Goal: Task Accomplishment & Management: Complete application form

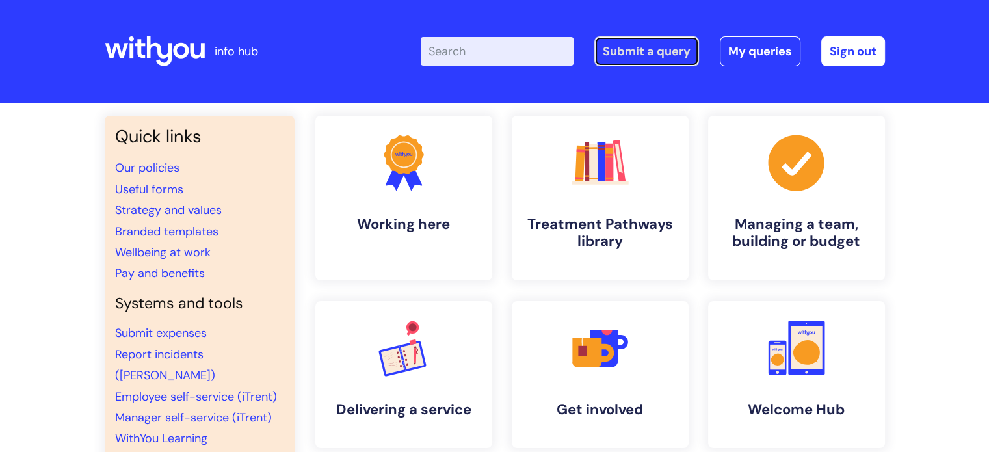
click at [652, 52] on link "Submit a query" at bounding box center [646, 51] width 105 height 30
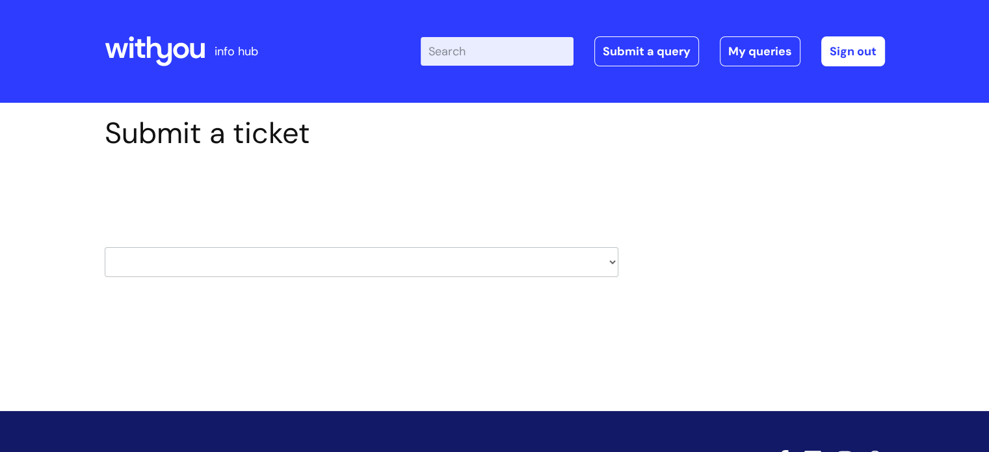
click at [562, 264] on select "HR / People IT and Support Clinical Drug Alerts Finance Accounts Data Support T…" at bounding box center [362, 262] width 514 height 30
select select "it_and_support"
click at [105, 247] on select "HR / People IT and Support Clinical Drug Alerts Finance Accounts Data Support T…" at bounding box center [362, 262] width 514 height 30
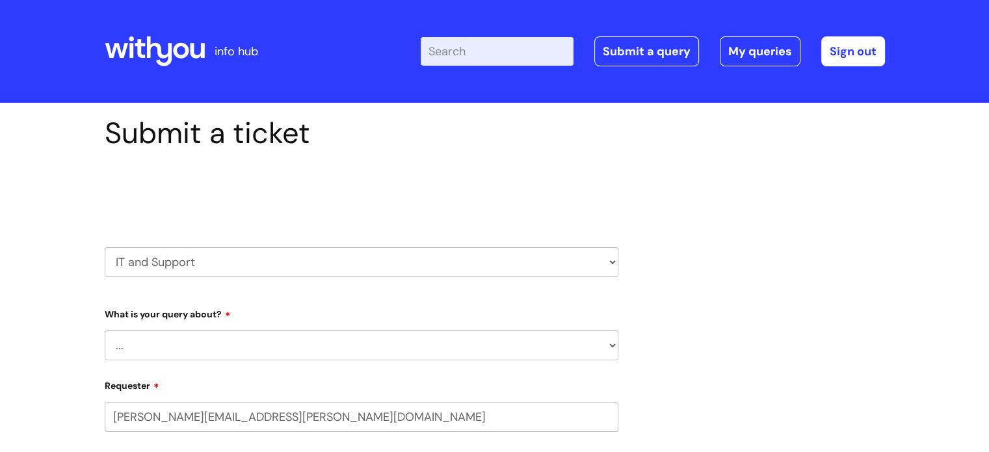
select select "80004286540"
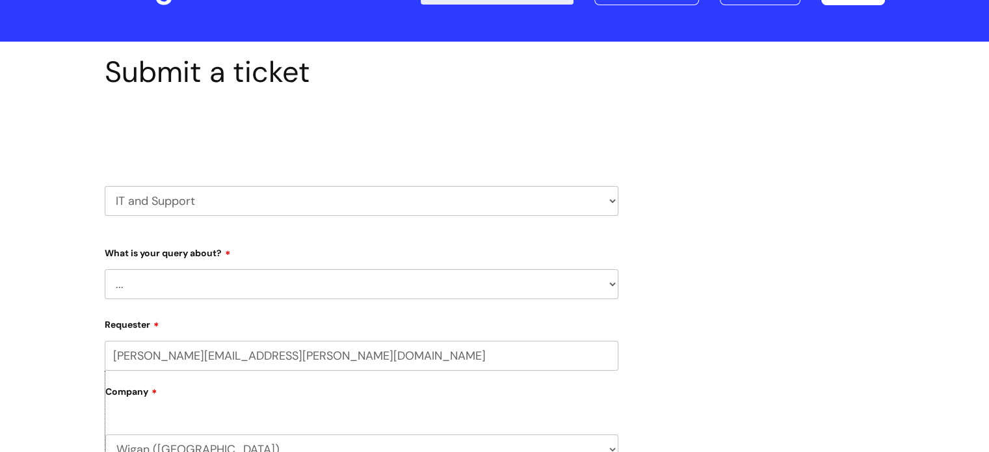
scroll to position [130, 0]
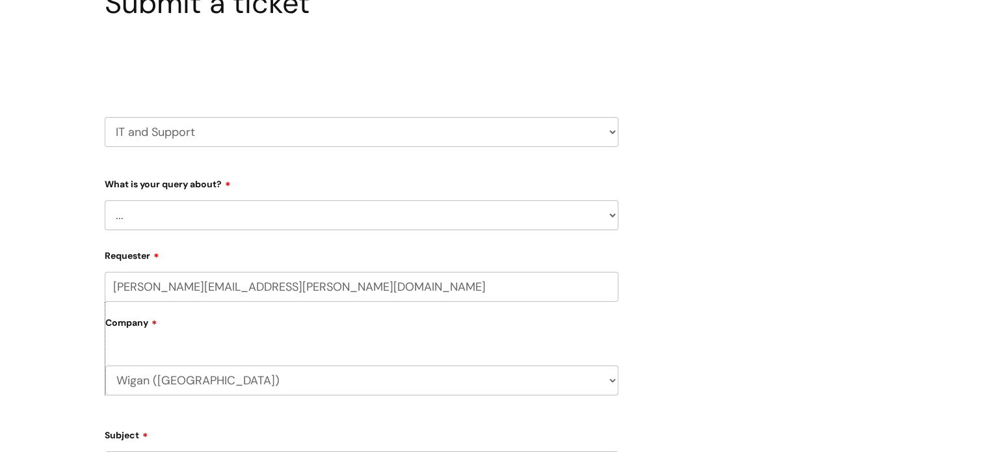
click at [281, 211] on select "... Mobile Phone Reset & MFA Accounts, Starters and Leavers IT Hardware issue I…" at bounding box center [362, 215] width 514 height 30
click at [280, 211] on select "... Mobile Phone Reset & MFA Accounts, Starters and Leavers IT Hardware issue I…" at bounding box center [362, 215] width 514 height 30
select select "Something Else"
click at [105, 200] on select "... Mobile Phone Reset & MFA Accounts, Starters and Leavers IT Hardware issue I…" at bounding box center [362, 215] width 514 height 30
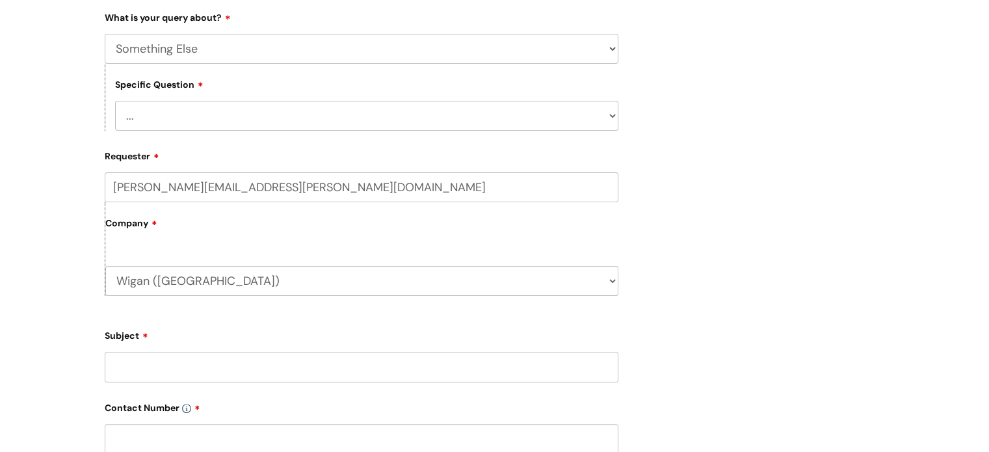
scroll to position [390, 0]
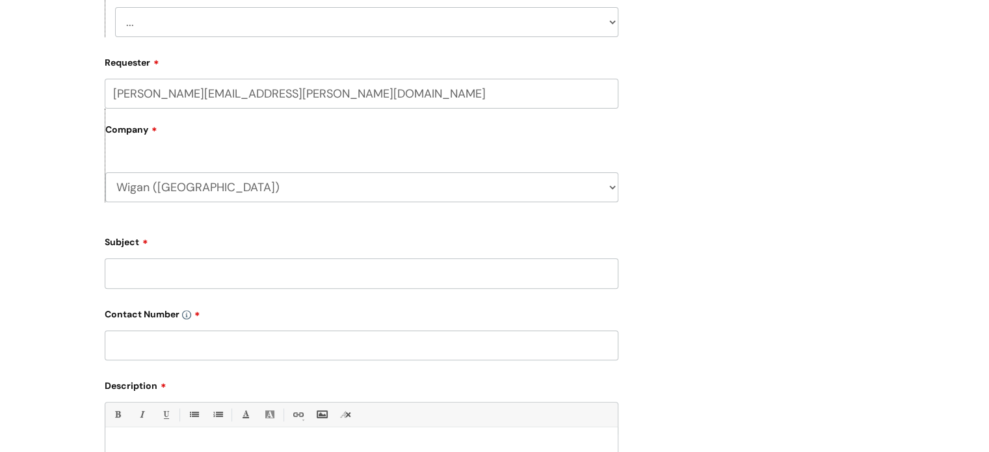
click at [231, 275] on input "Subject" at bounding box center [362, 273] width 514 height 30
type input "Case allocation on Nebula"
click at [192, 337] on input "text" at bounding box center [362, 345] width 514 height 30
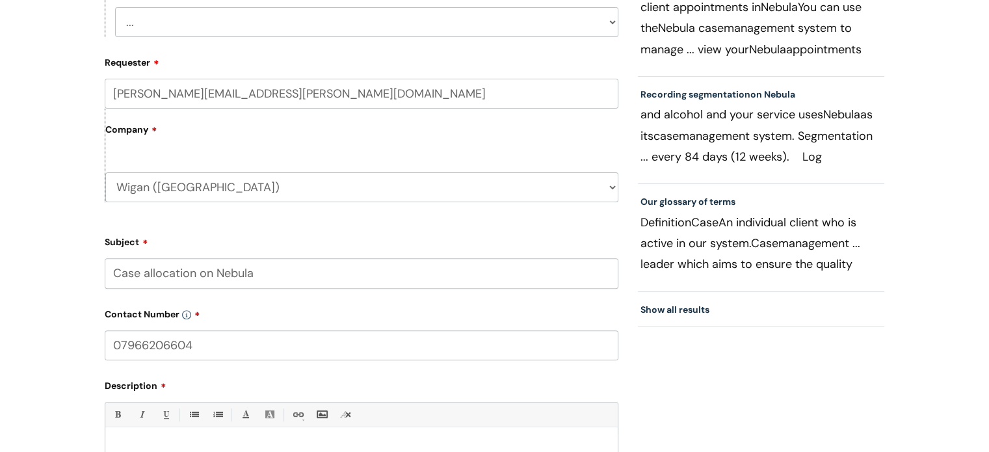
scroll to position [585, 0]
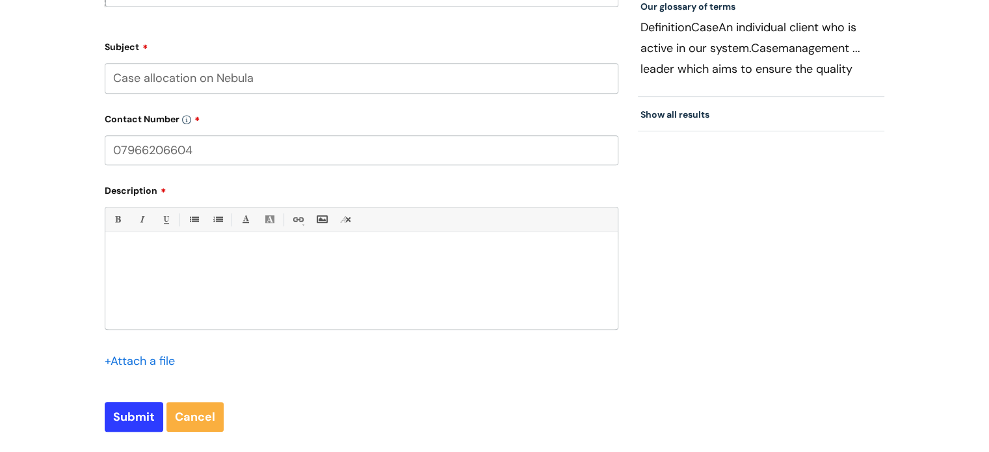
type input "07966206604"
click at [204, 252] on p at bounding box center [361, 255] width 493 height 12
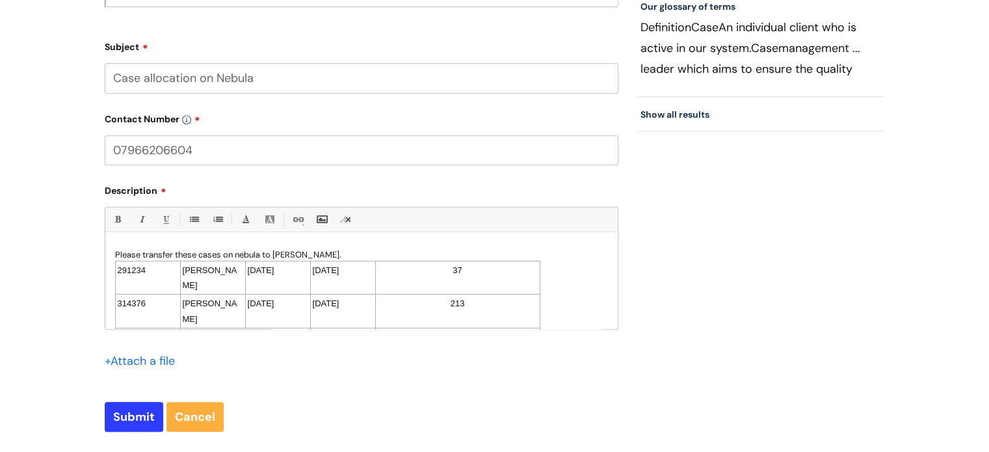
scroll to position [0, 0]
click at [228, 268] on td "Sara Mellor" at bounding box center [212, 278] width 65 height 34
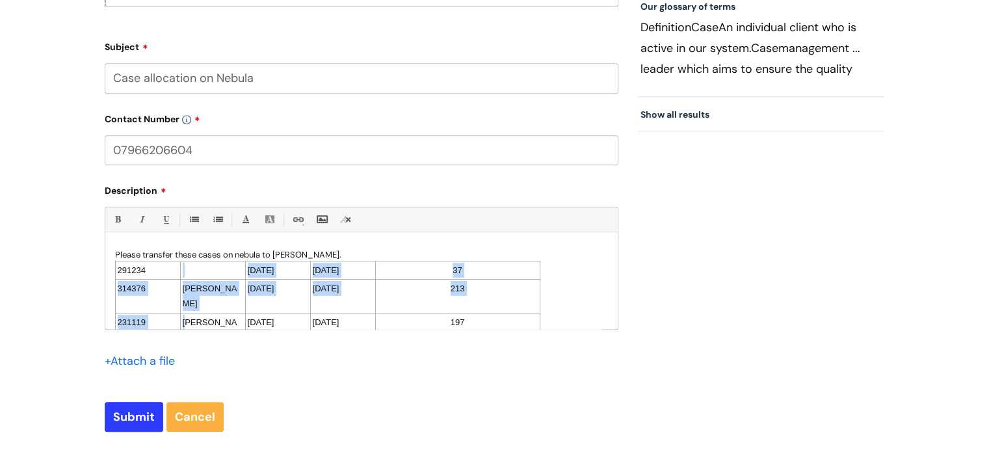
drag, startPoint x: 186, startPoint y: 286, endPoint x: 186, endPoint y: 301, distance: 15.0
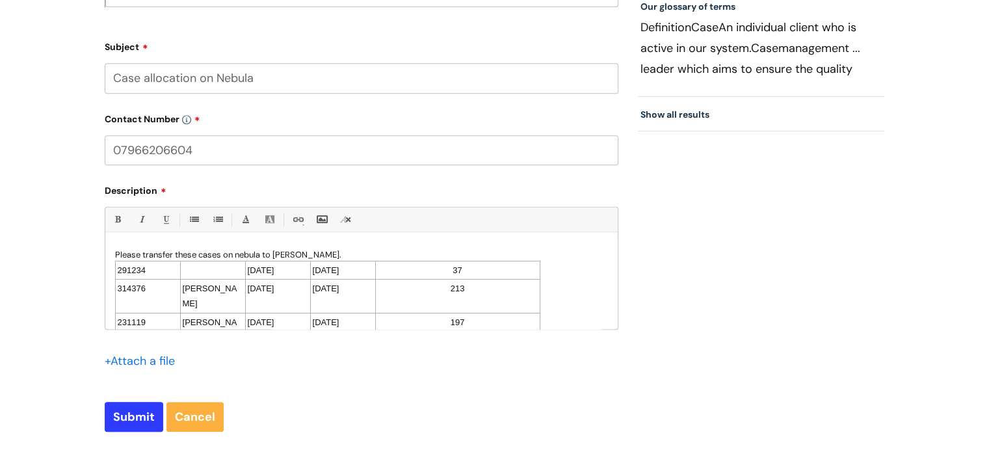
click at [207, 313] on td "Dale Hilton" at bounding box center [212, 330] width 65 height 34
drag, startPoint x: 242, startPoint y: 288, endPoint x: 183, endPoint y: 289, distance: 59.2
click at [183, 289] on td "Stuart Kennedy" at bounding box center [212, 297] width 65 height 34
drag, startPoint x: 224, startPoint y: 309, endPoint x: 182, endPoint y: 303, distance: 42.0
click at [182, 303] on td "Dale Hilton" at bounding box center [212, 315] width 65 height 34
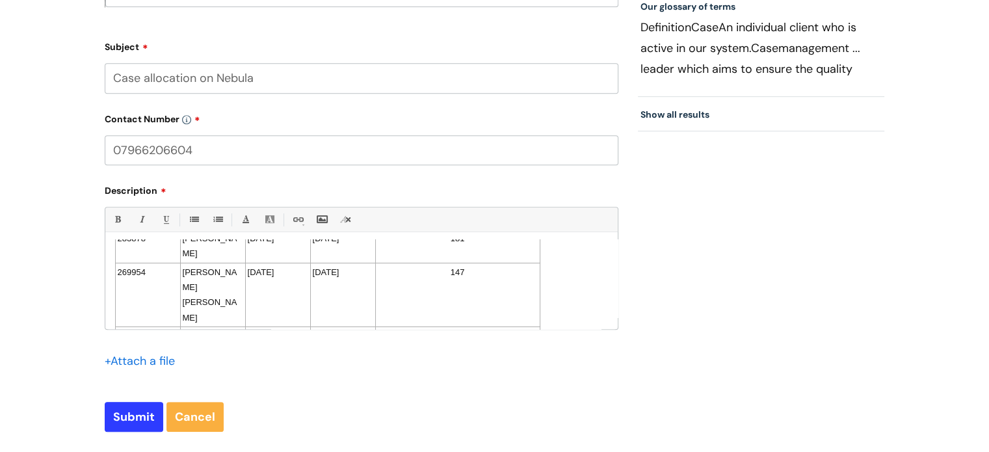
scroll to position [65, 0]
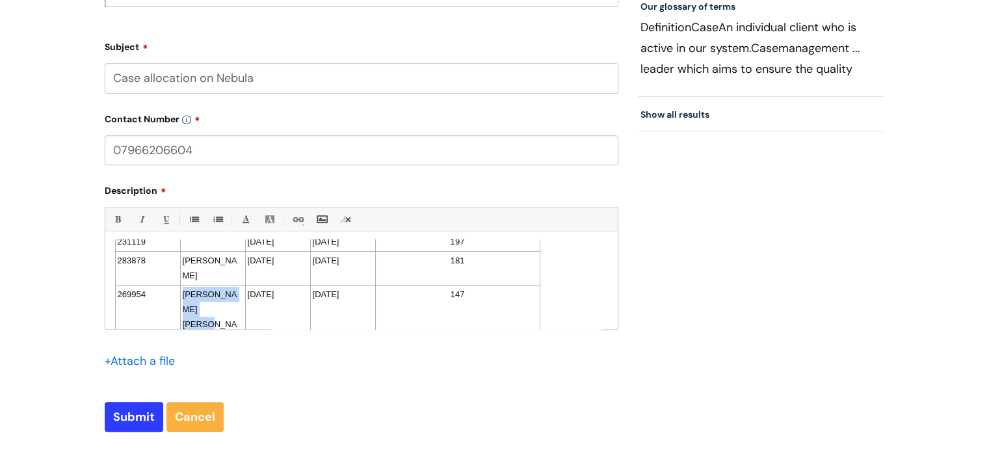
drag, startPoint x: 230, startPoint y: 291, endPoint x: 182, endPoint y: 279, distance: 49.5
click at [182, 285] on td "Daniel Anthony Smith" at bounding box center [212, 317] width 65 height 64
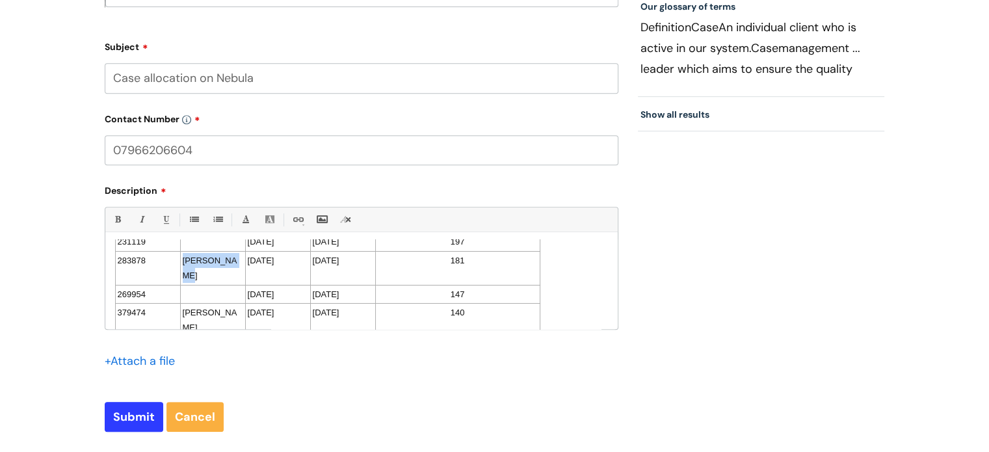
drag, startPoint x: 224, startPoint y: 262, endPoint x: 183, endPoint y: 264, distance: 41.7
click at [183, 264] on td "Dale Dennett" at bounding box center [212, 268] width 65 height 34
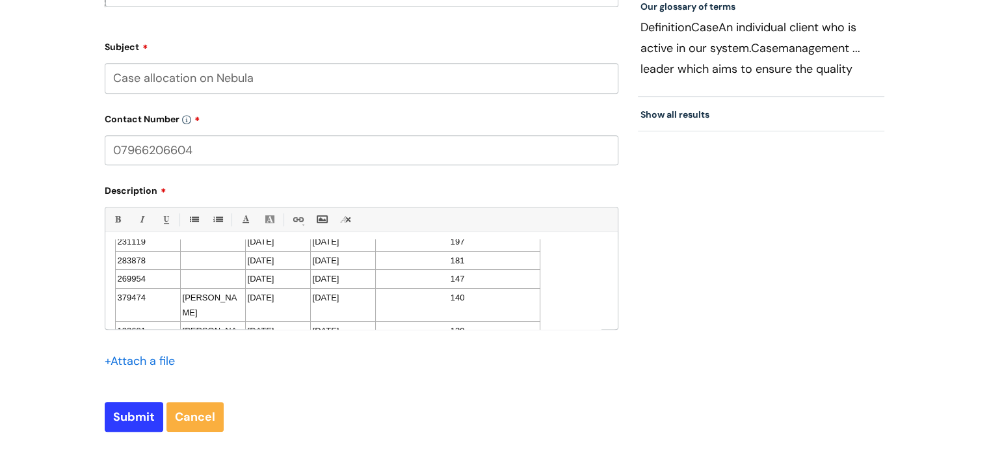
drag, startPoint x: 213, startPoint y: 312, endPoint x: 181, endPoint y: 297, distance: 35.2
click at [181, 297] on td "Chelsey Jackson" at bounding box center [212, 305] width 65 height 34
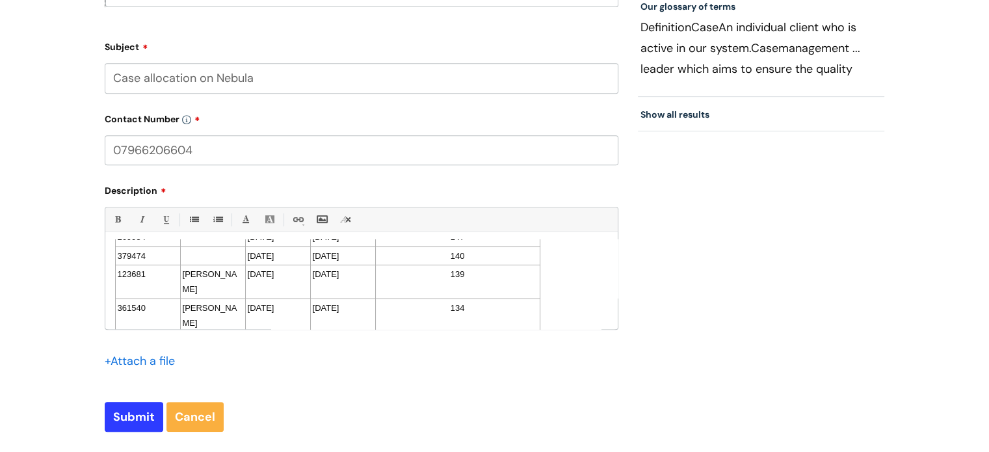
scroll to position [130, 0]
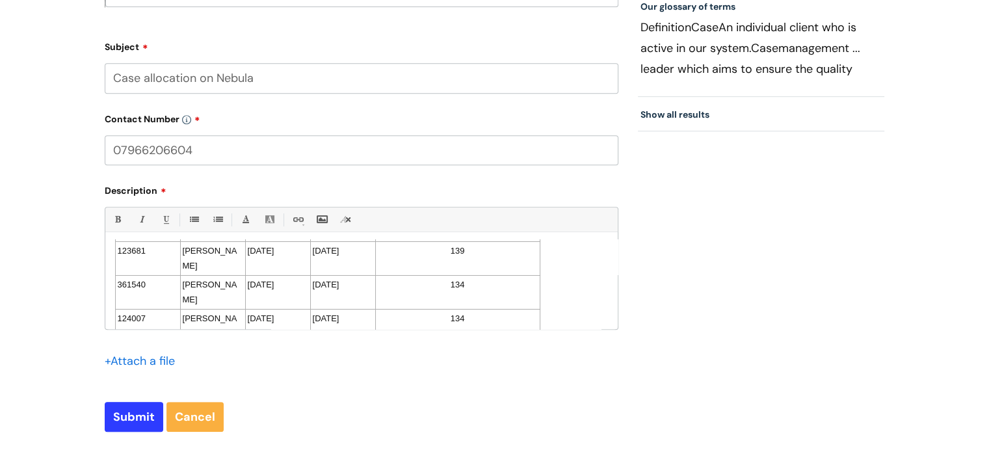
drag, startPoint x: 183, startPoint y: 252, endPoint x: 243, endPoint y: 255, distance: 60.6
click at [243, 255] on td "Wayne Harrison" at bounding box center [212, 258] width 65 height 34
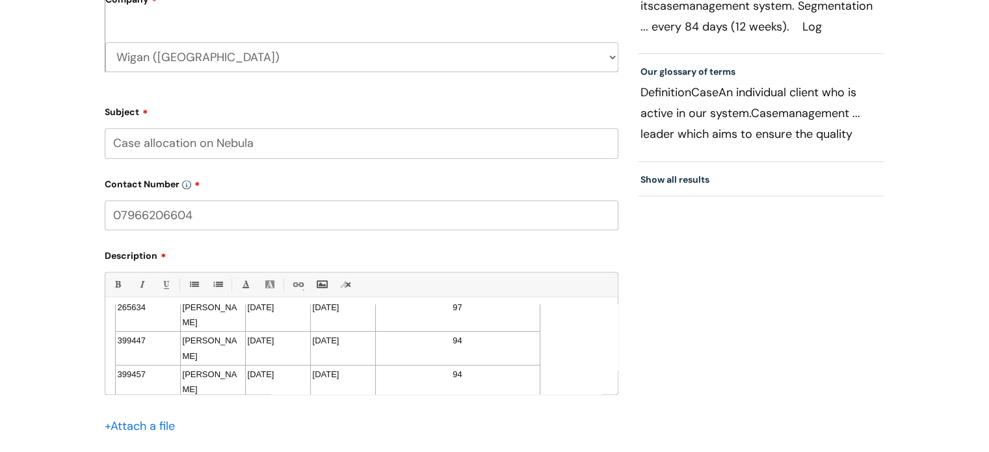
scroll to position [784, 0]
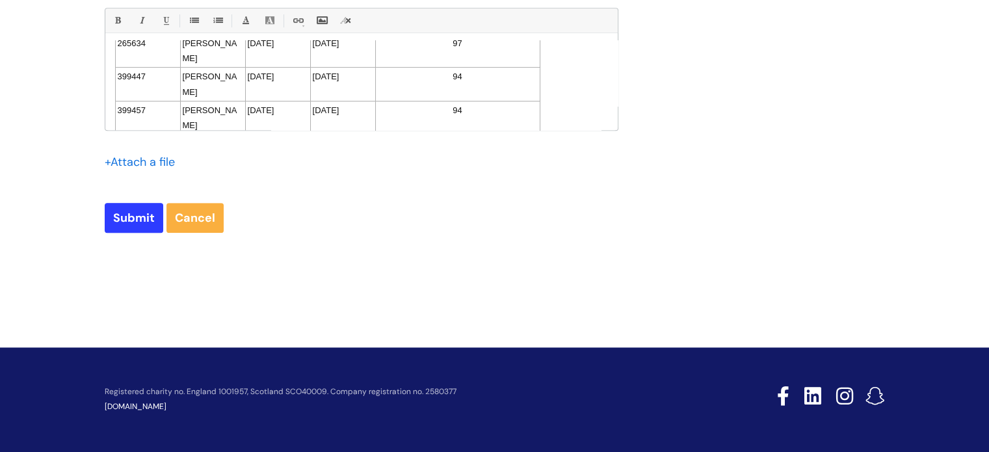
drag, startPoint x: 336, startPoint y: 313, endPoint x: 486, endPoint y: 480, distance: 224.7
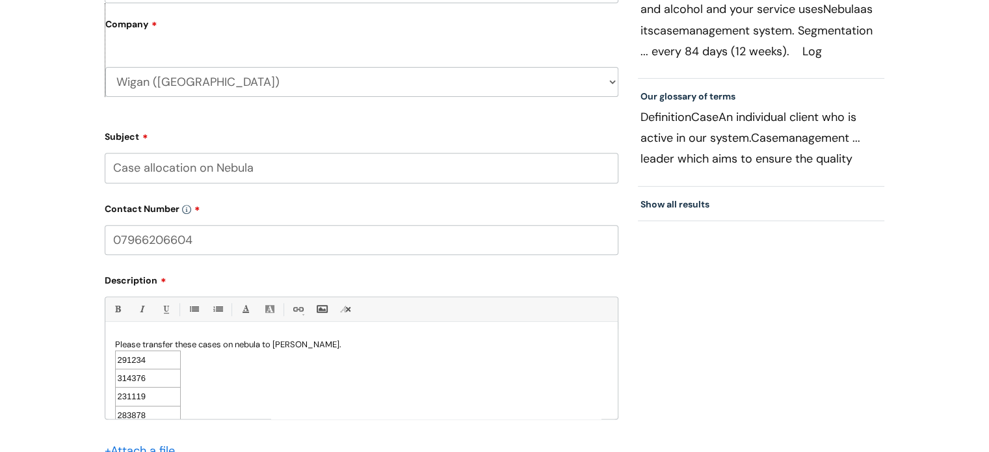
scroll to position [719, 0]
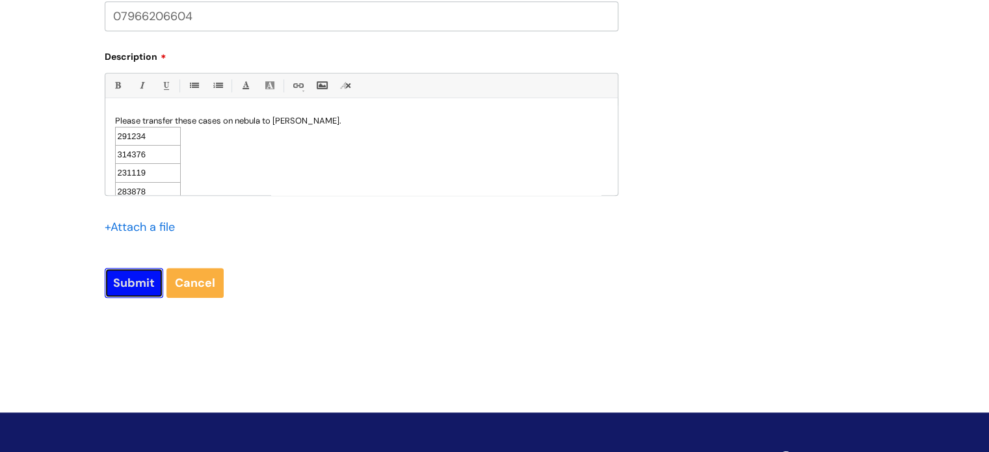
click at [130, 284] on input "Submit" at bounding box center [134, 283] width 59 height 30
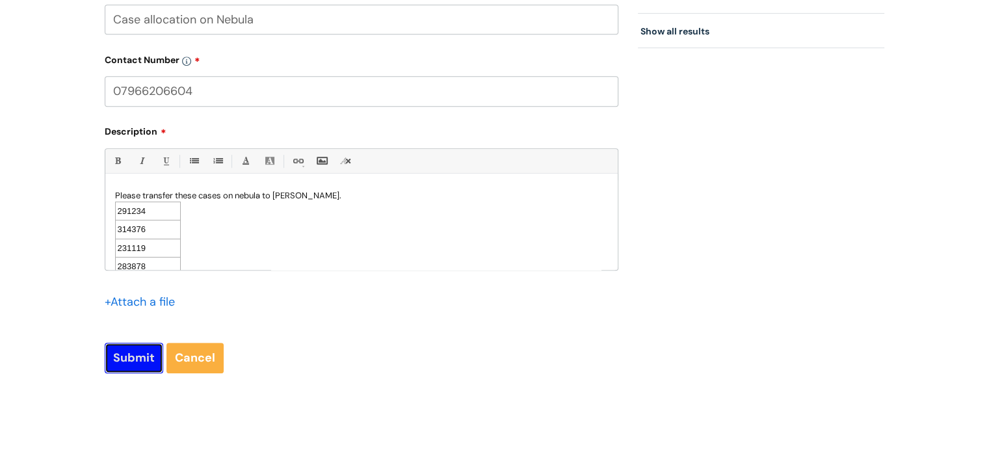
scroll to position [808, 0]
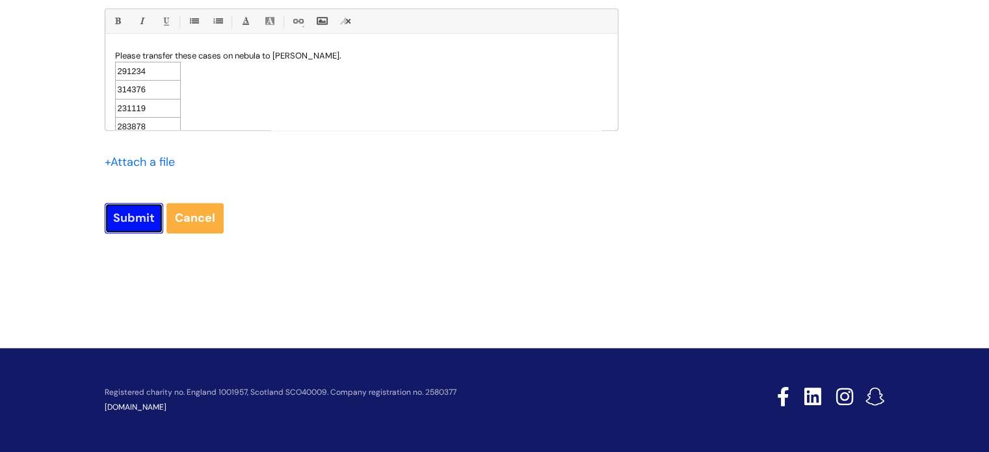
click at [135, 218] on input "Submit" at bounding box center [134, 218] width 59 height 30
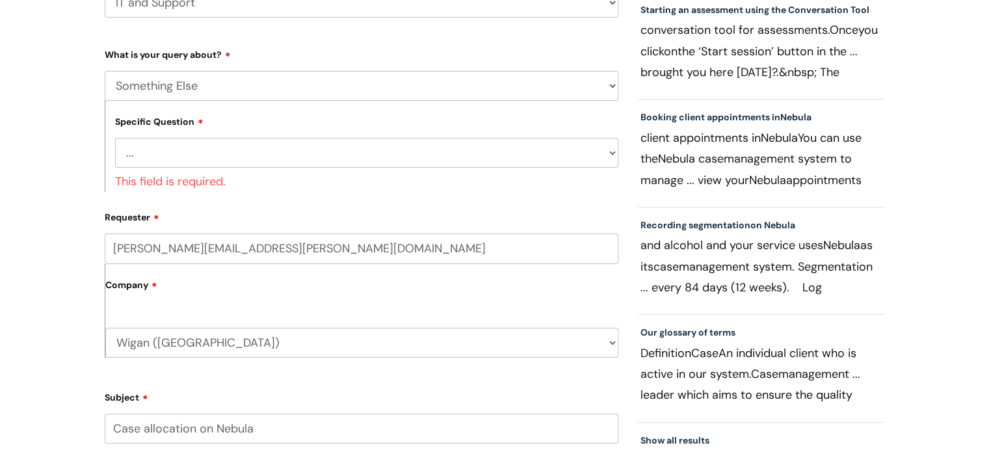
scroll to position [260, 0]
click at [144, 151] on select "... My problem is not listed" at bounding box center [366, 152] width 503 height 30
select select "My problem is not listed"
click at [115, 137] on select "... My problem is not listed" at bounding box center [366, 152] width 503 height 30
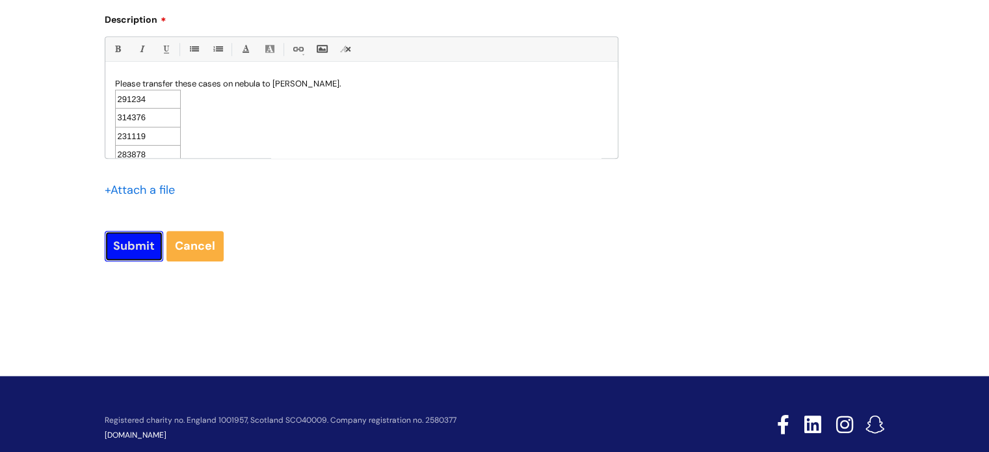
scroll to position [755, 0]
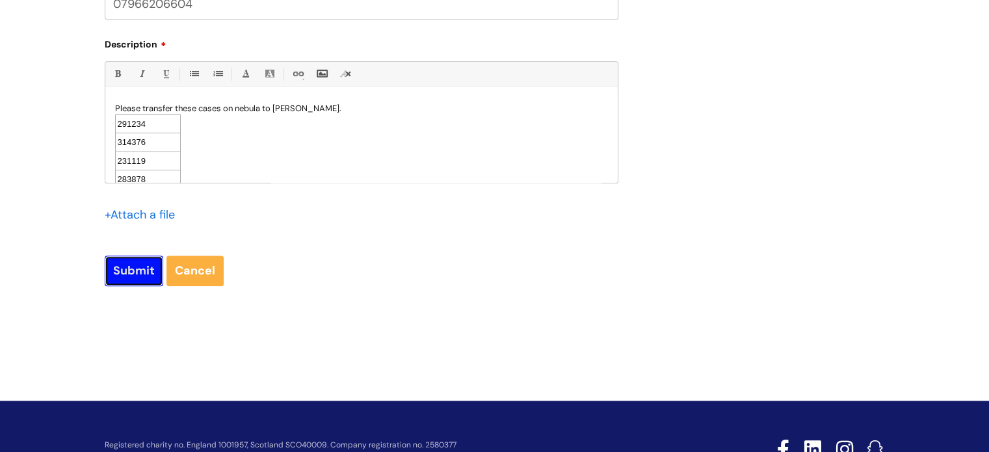
click at [135, 256] on input "Submit" at bounding box center [134, 271] width 59 height 30
type input "Please Wait..."
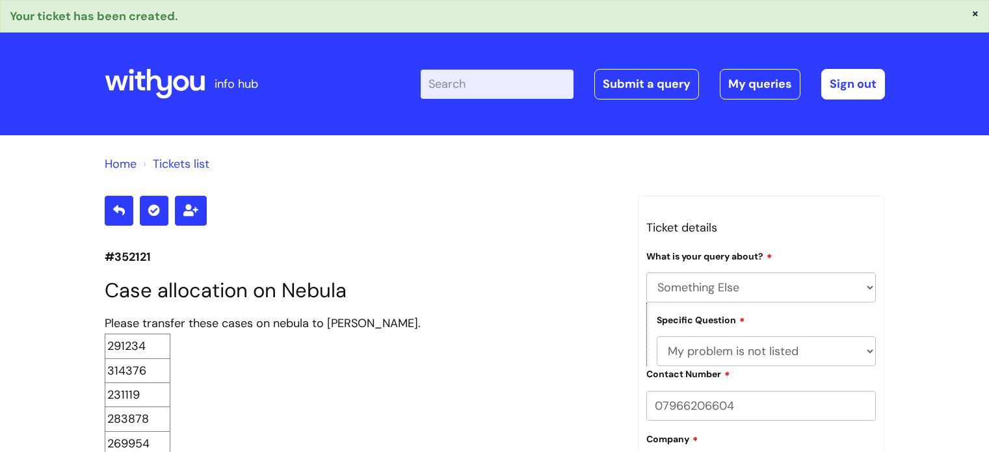
select select "Something Else"
select select "My problem is not listed"
click at [664, 81] on link "Submit a query" at bounding box center [646, 84] width 105 height 30
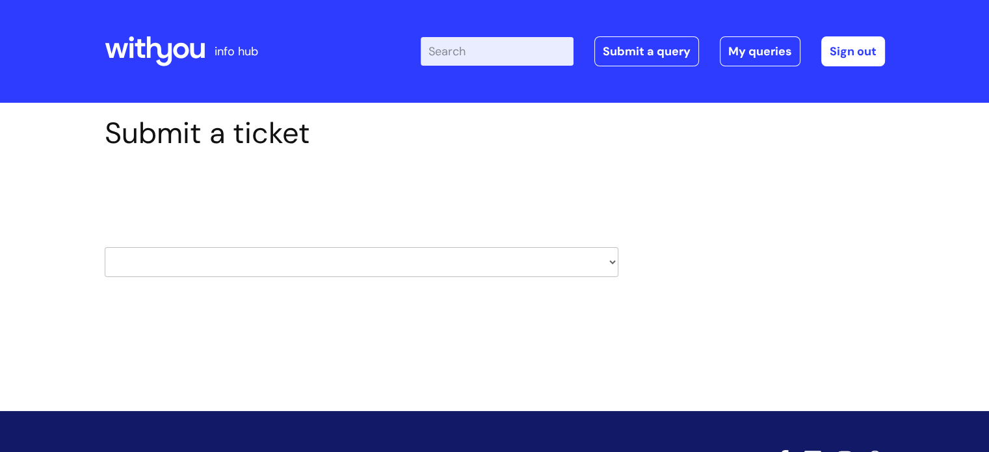
click at [268, 269] on select "HR / People IT and Support Clinical Drug Alerts Finance Accounts Data Support T…" at bounding box center [362, 262] width 514 height 30
select select "it_and_support"
click at [105, 247] on select "HR / People IT and Support Clinical Drug Alerts Finance Accounts Data Support T…" at bounding box center [362, 262] width 514 height 30
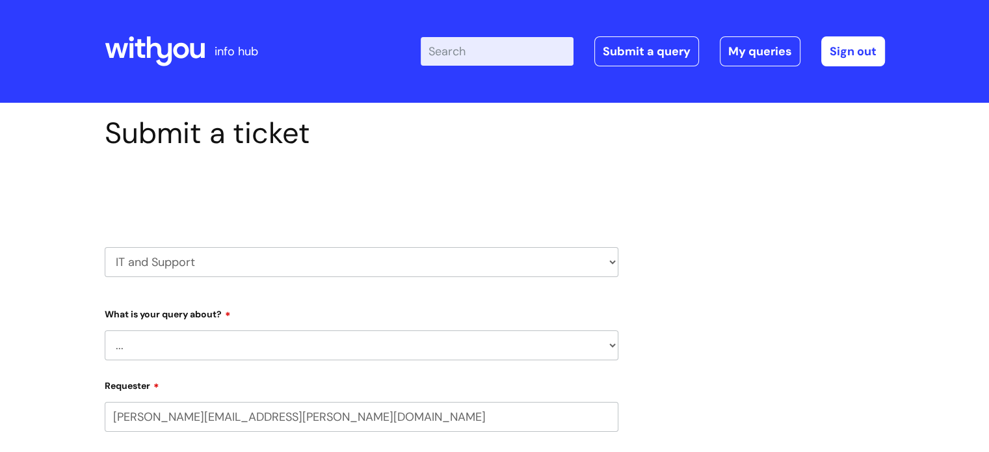
select select "80004286540"
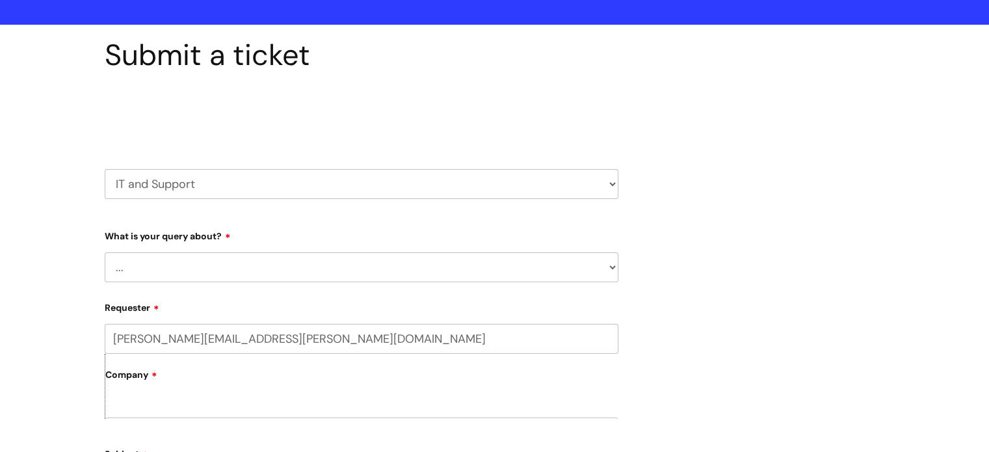
scroll to position [130, 0]
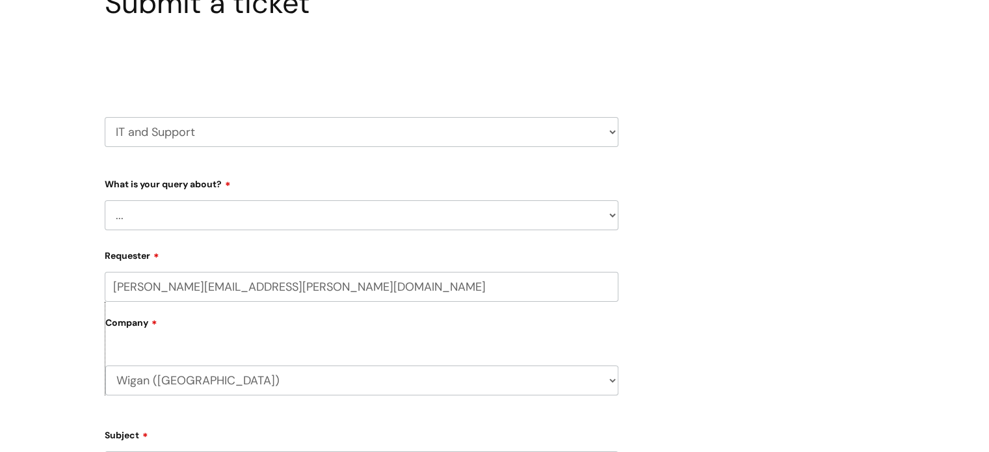
click at [205, 215] on select "... Mobile Phone Reset & MFA Accounts, Starters and Leavers IT Hardware issue I…" at bounding box center [362, 215] width 514 height 30
click at [105, 200] on select "... Mobile Phone Reset & MFA Accounts, Starters and Leavers IT Hardware issue I…" at bounding box center [362, 215] width 514 height 30
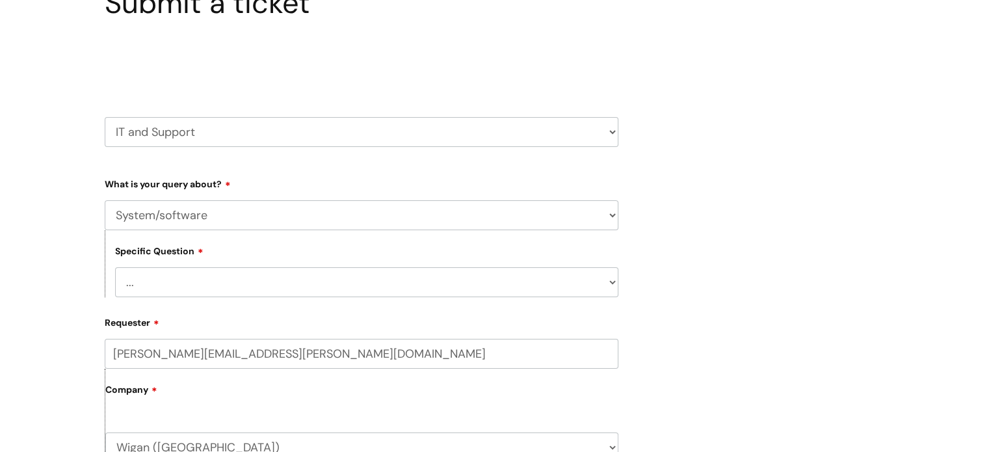
click at [205, 277] on select "... Halo PCMIS Iaptus NHS Email CJSM Email Mitel Another System Google (Workspa…" at bounding box center [366, 282] width 503 height 30
click at [174, 212] on select "... Mobile Phone Reset & MFA Accounts, Starters and Leavers IT Hardware issue I…" at bounding box center [362, 215] width 514 height 30
click at [214, 136] on select "HR / People IT and Support Clinical Drug Alerts Finance Accounts Data Support T…" at bounding box center [362, 132] width 514 height 30
click at [105, 117] on select "HR / People IT and Support Clinical Drug Alerts Finance Accounts Data Support T…" at bounding box center [362, 132] width 514 height 30
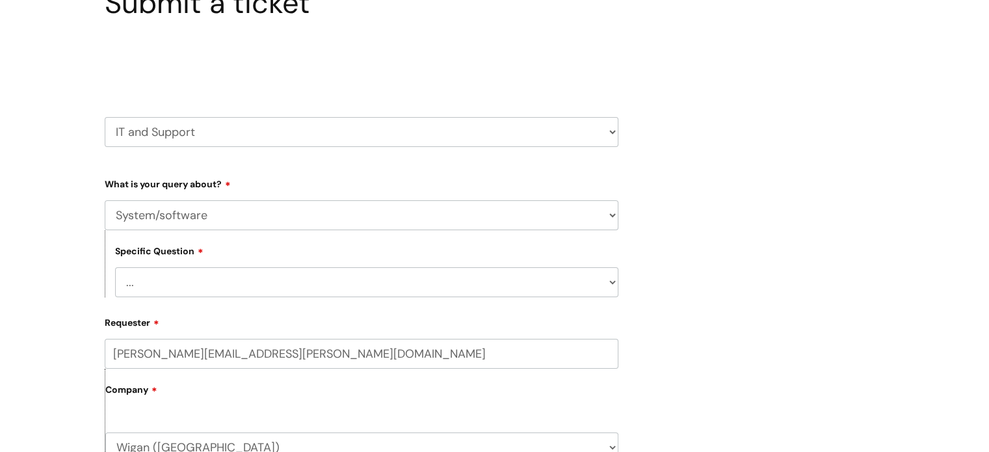
click at [203, 216] on select "... Mobile Phone Reset & MFA Accounts, Starters and Leavers IT Hardware issue I…" at bounding box center [362, 215] width 514 height 30
select select "Something Else"
click at [105, 200] on select "... Mobile Phone Reset & MFA Accounts, Starters and Leavers IT Hardware issue I…" at bounding box center [362, 215] width 514 height 30
click at [200, 282] on select "... My problem is not listed" at bounding box center [366, 282] width 503 height 30
select select "My problem is not listed"
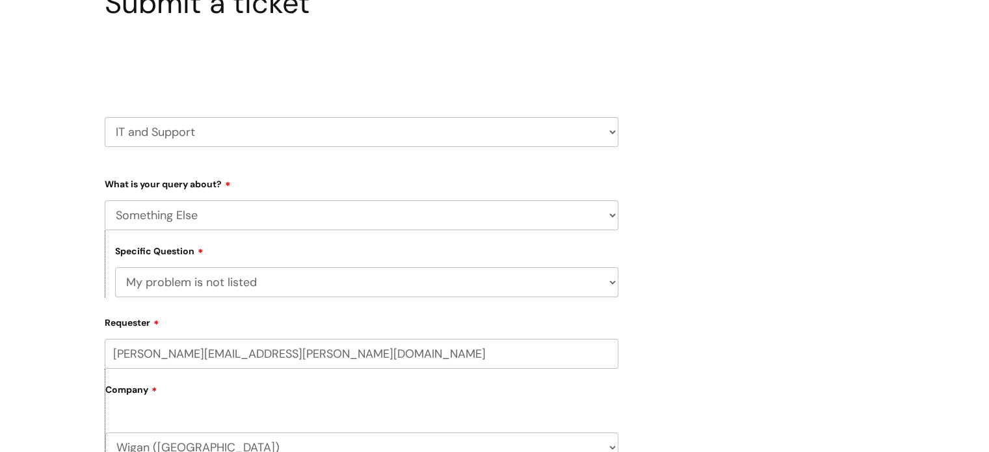
click at [115, 267] on select "... My problem is not listed" at bounding box center [366, 282] width 503 height 30
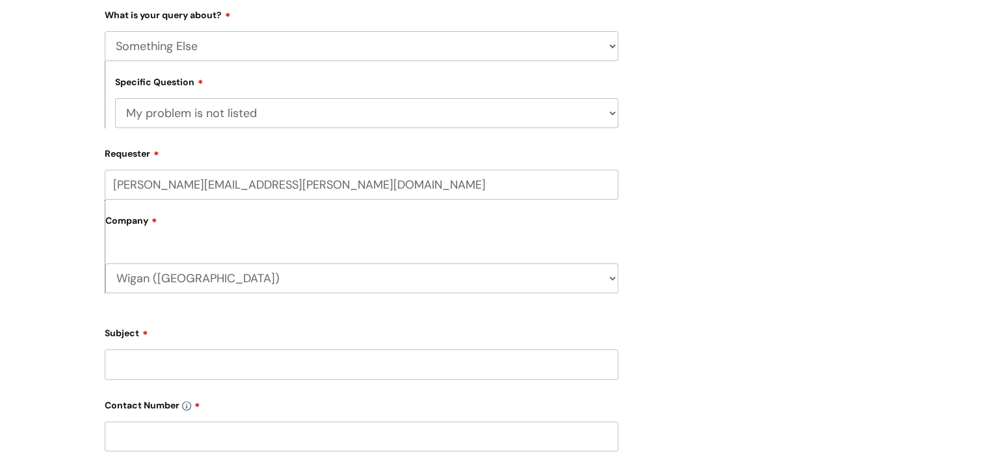
scroll to position [390, 0]
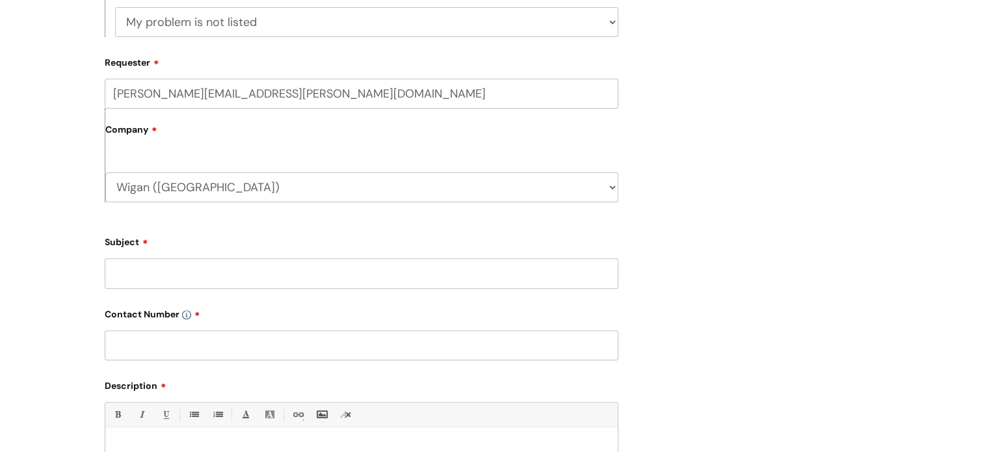
click at [195, 276] on input "Subject" at bounding box center [362, 273] width 514 height 30
type input "Case reallocation on Nebula."
click at [194, 344] on input "text" at bounding box center [362, 345] width 514 height 30
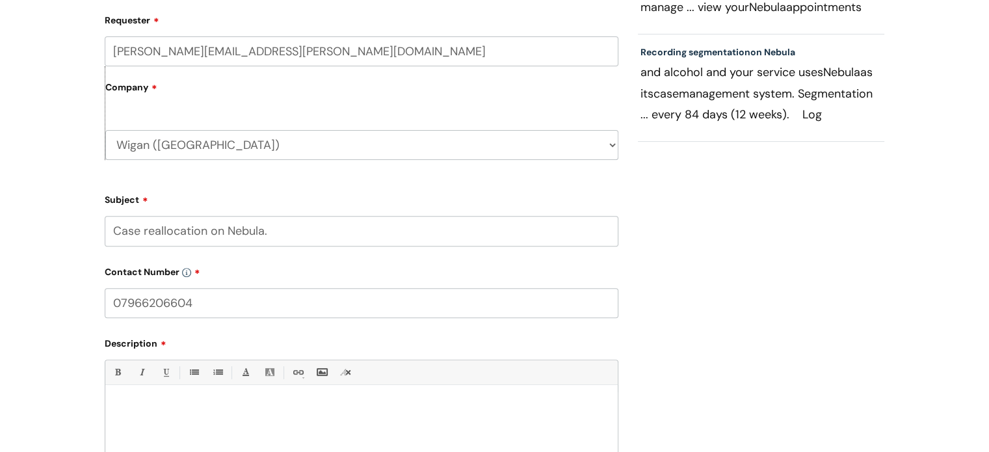
scroll to position [455, 0]
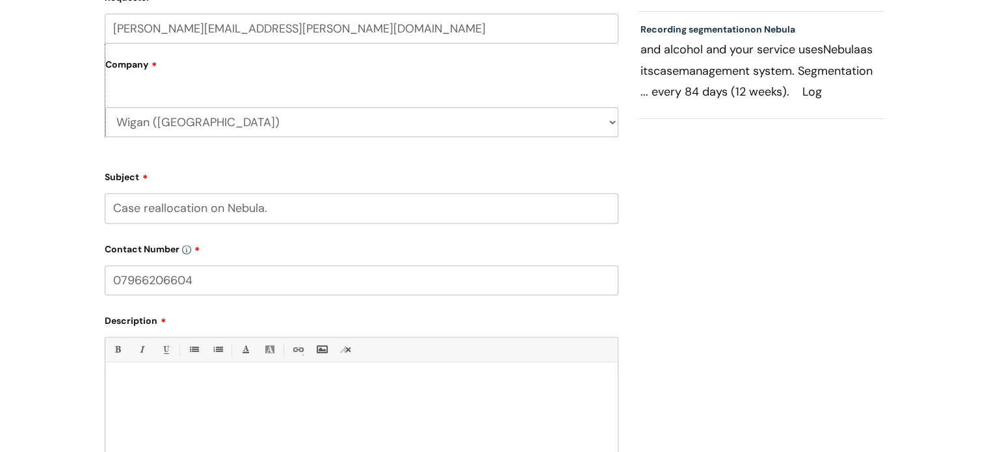
type input "07966206604"
click at [165, 387] on p at bounding box center [361, 385] width 493 height 12
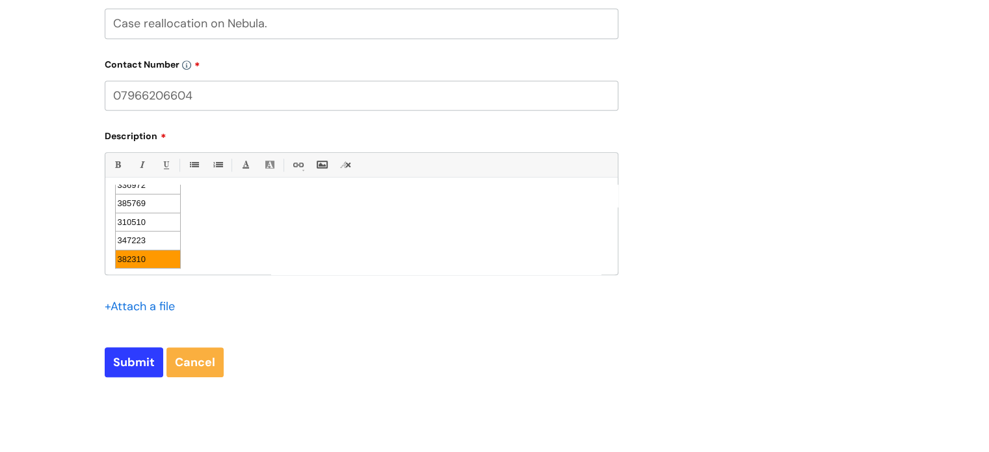
scroll to position [650, 0]
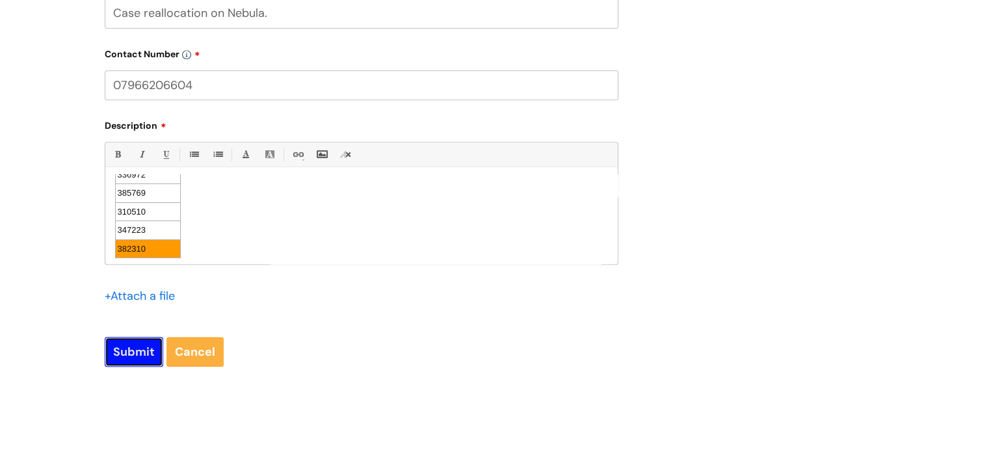
click at [135, 350] on input "Submit" at bounding box center [134, 352] width 59 height 30
type input "Please Wait..."
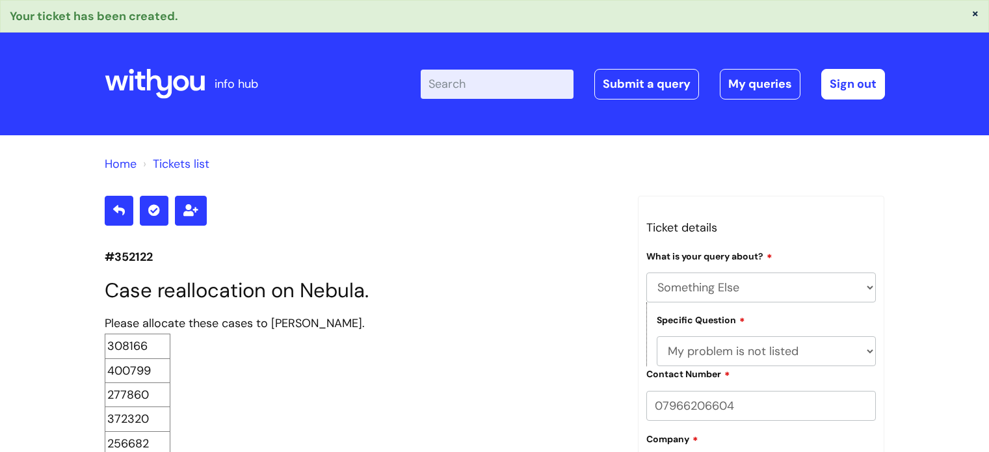
select select "Something Else"
select select "My problem is not listed"
